Goal: Task Accomplishment & Management: Manage account settings

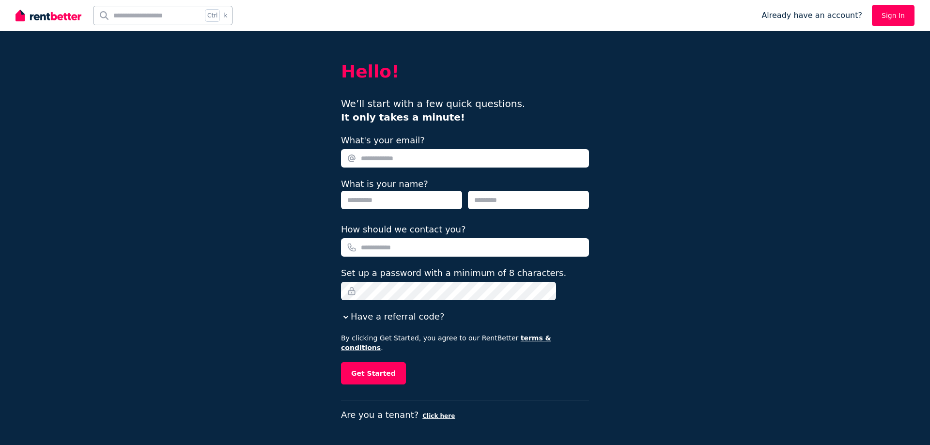
click at [378, 163] on input "What's your email?" at bounding box center [465, 158] width 248 height 18
type input "**********"
type input "*****"
type input "**********"
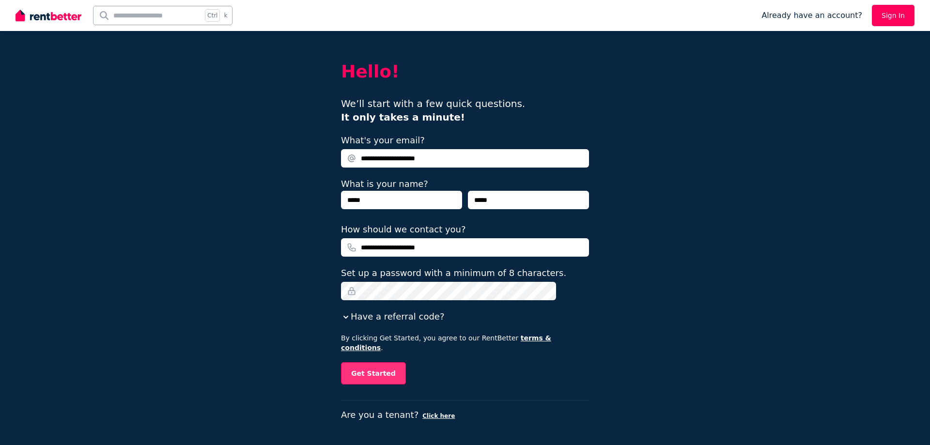
click at [375, 362] on button "Get Started" at bounding box center [373, 373] width 65 height 22
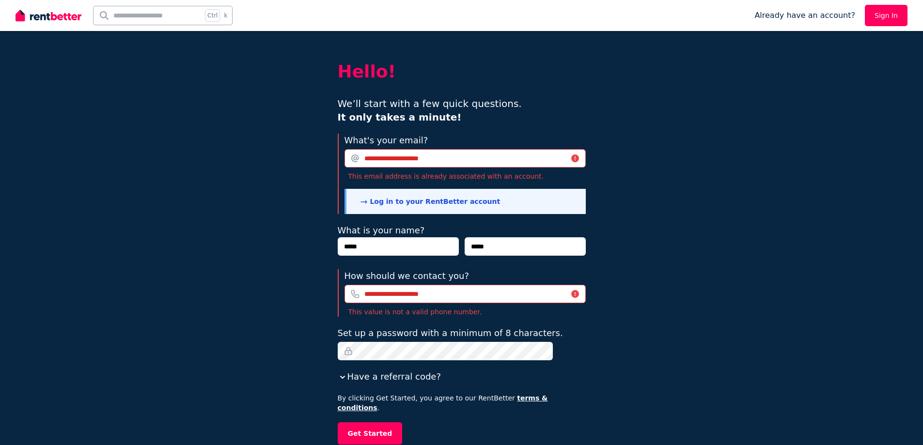
click at [428, 200] on link "Log in to your RentBetter account" at bounding box center [430, 202] width 140 height 8
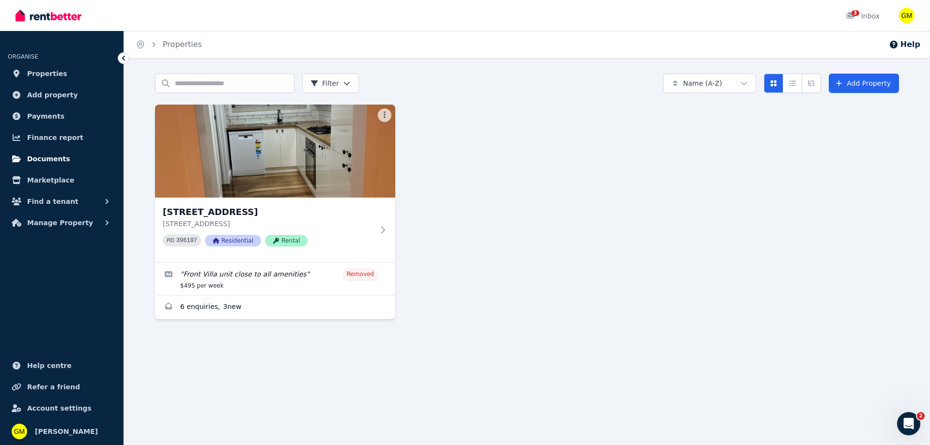
click at [38, 158] on span "Documents" at bounding box center [48, 159] width 43 height 12
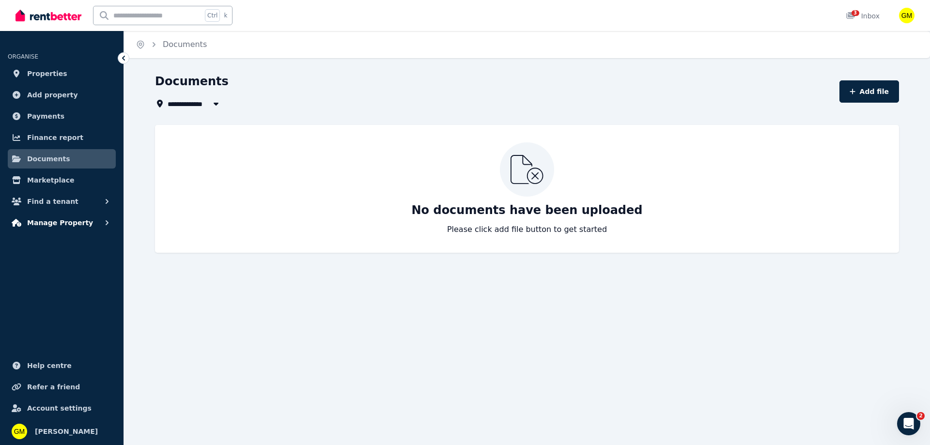
click at [41, 218] on span "Manage Property" at bounding box center [60, 223] width 66 height 12
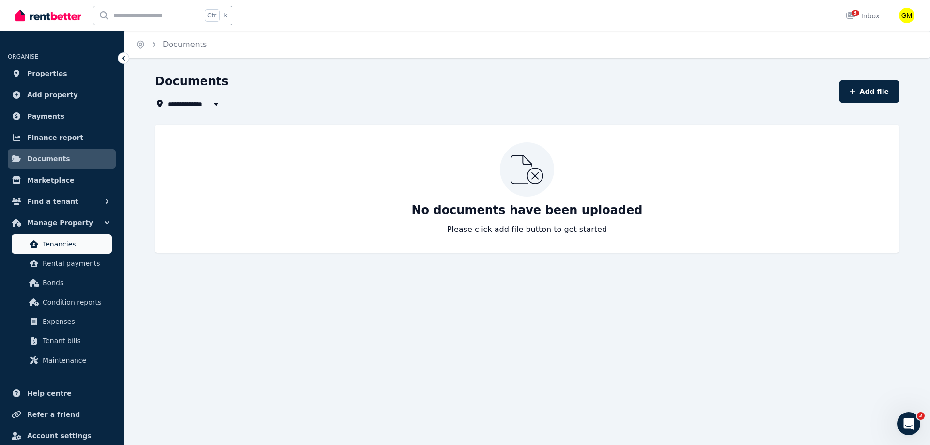
click at [55, 246] on span "Tenancies" at bounding box center [75, 244] width 65 height 12
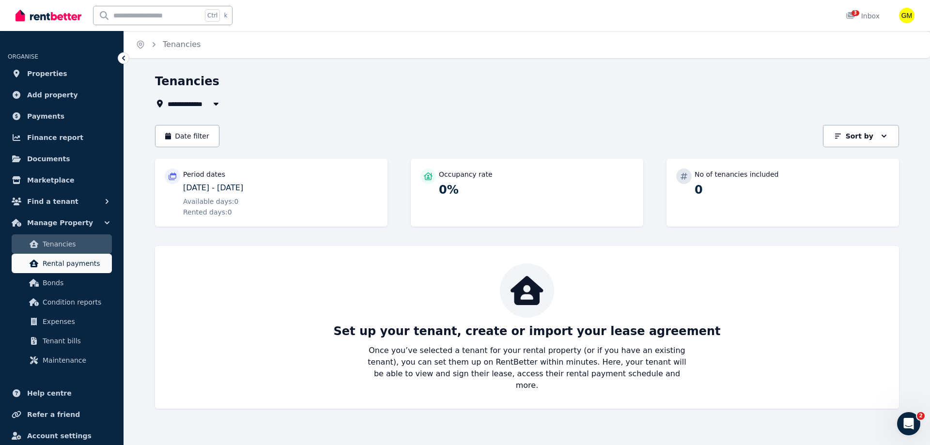
click at [49, 263] on span "Rental payments" at bounding box center [75, 264] width 65 height 12
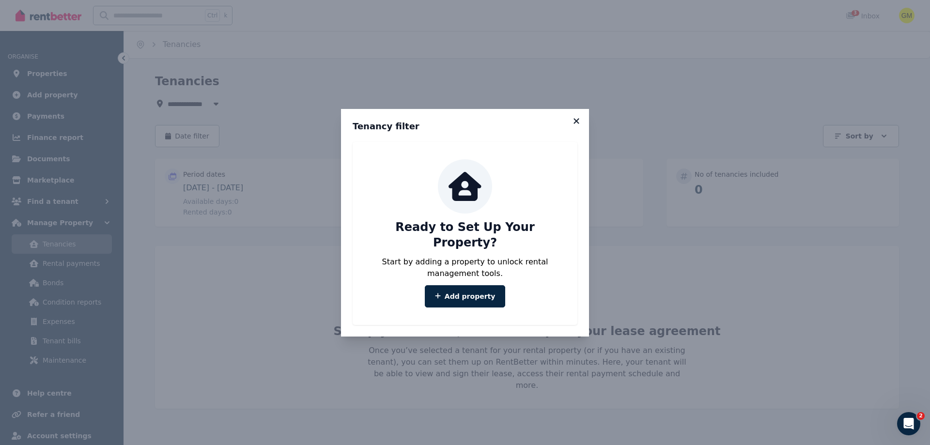
click at [575, 123] on icon at bounding box center [575, 120] width 5 height 5
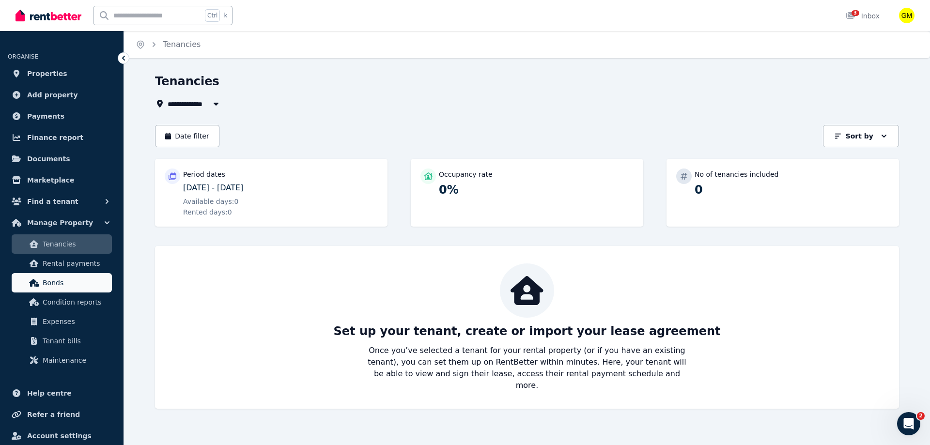
click at [49, 278] on span "Bonds" at bounding box center [75, 283] width 65 height 12
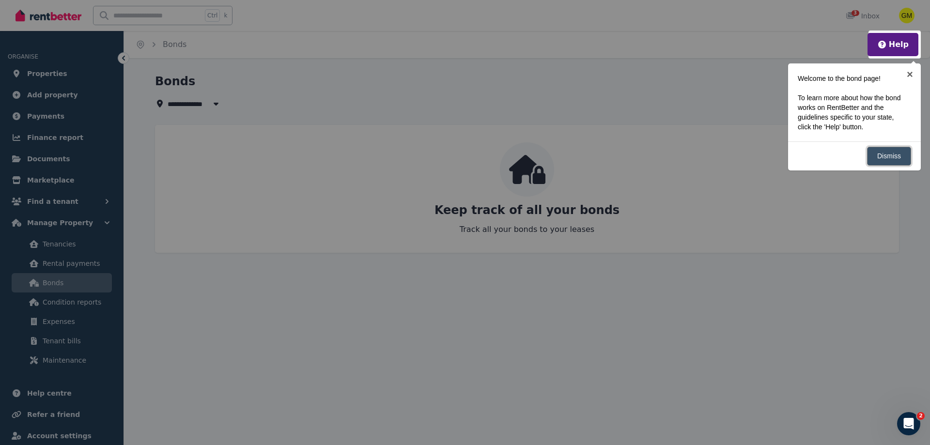
click at [887, 151] on link "Dismiss" at bounding box center [889, 156] width 44 height 19
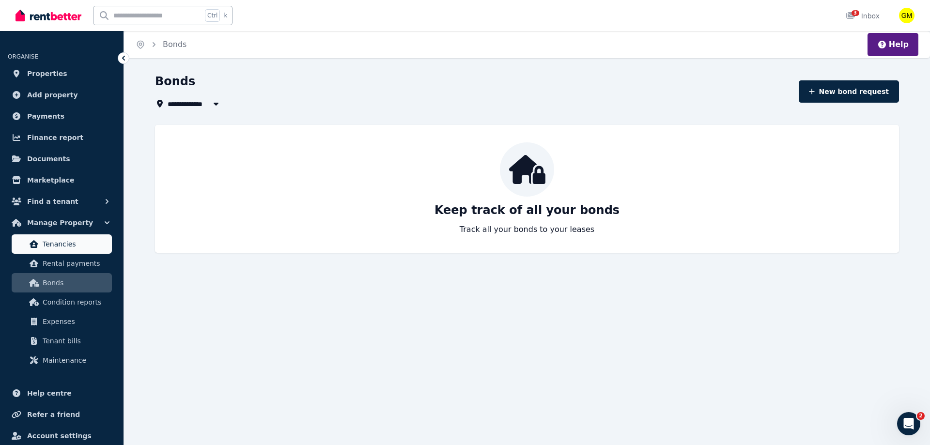
click at [63, 243] on span "Tenancies" at bounding box center [75, 244] width 65 height 12
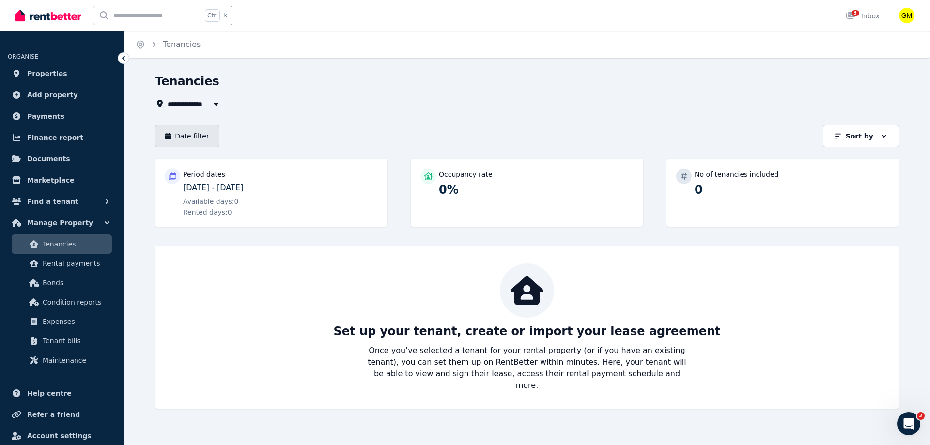
click at [188, 130] on button "Date filter" at bounding box center [187, 136] width 64 height 22
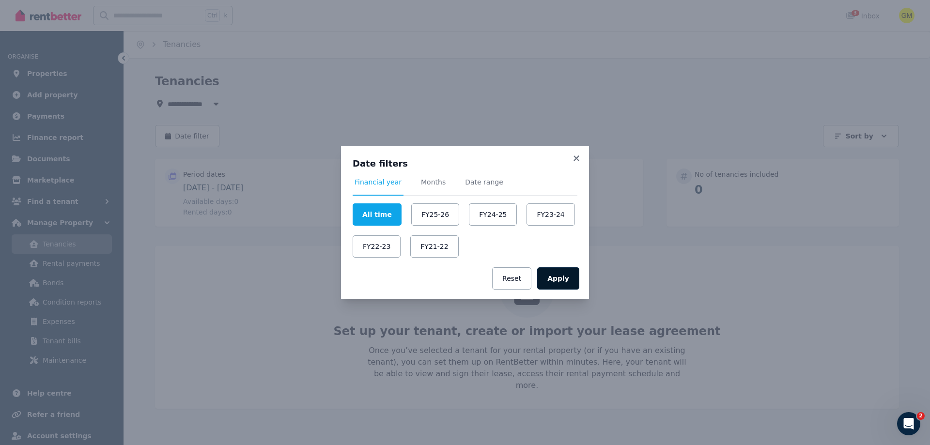
click at [561, 277] on button "Apply" at bounding box center [558, 278] width 42 height 22
